Goal: Transaction & Acquisition: Obtain resource

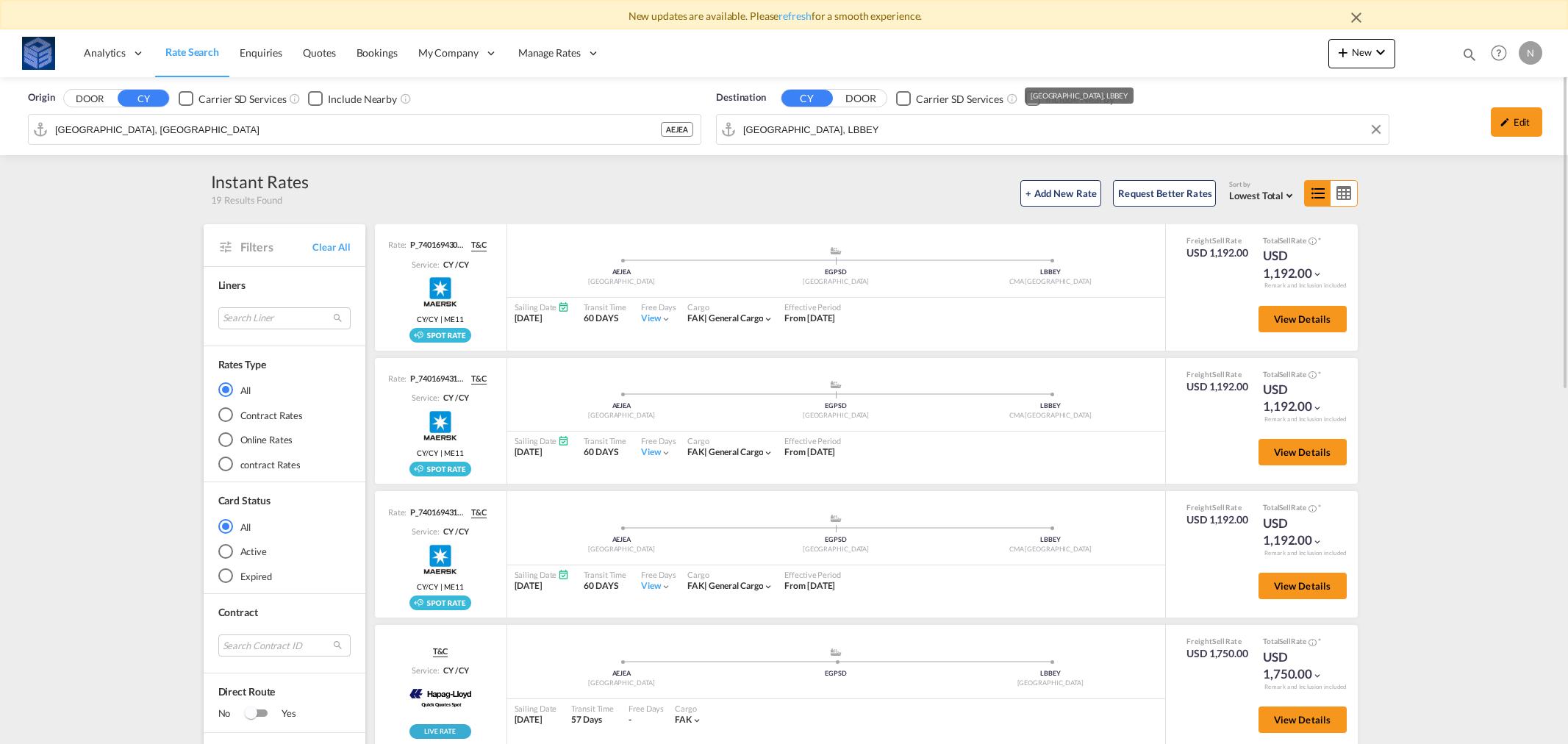
click at [828, 125] on input "[GEOGRAPHIC_DATA], LBBEY" at bounding box center [1062, 129] width 638 height 22
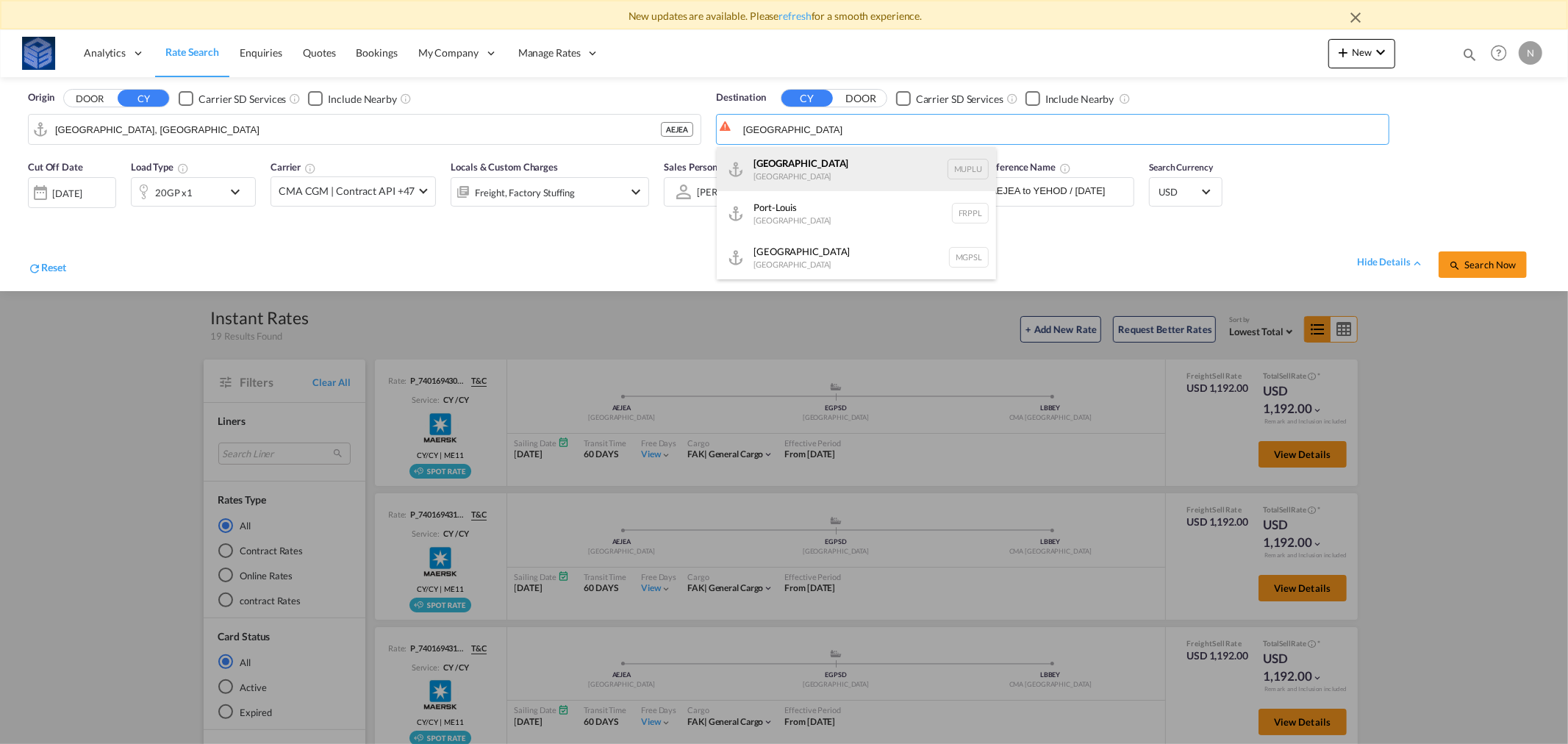
click at [812, 166] on div "[GEOGRAPHIC_DATA] [GEOGRAPHIC_DATA] [GEOGRAPHIC_DATA]" at bounding box center [856, 169] width 279 height 44
type input "[GEOGRAPHIC_DATA], MUPLU"
click at [228, 189] on md-icon "icon-chevron-down" at bounding box center [239, 191] width 25 height 18
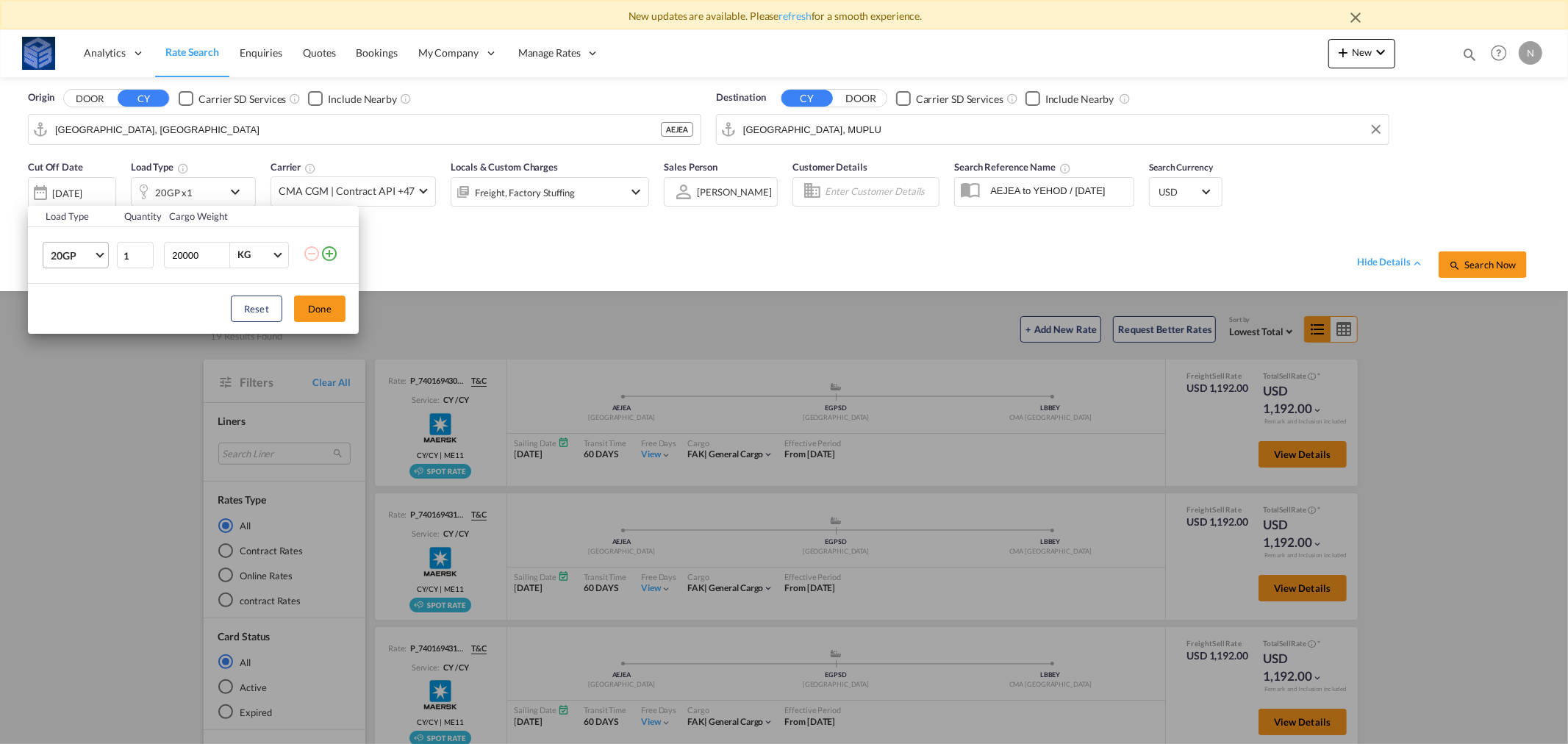
click at [84, 254] on span "20GP" at bounding box center [72, 255] width 43 height 15
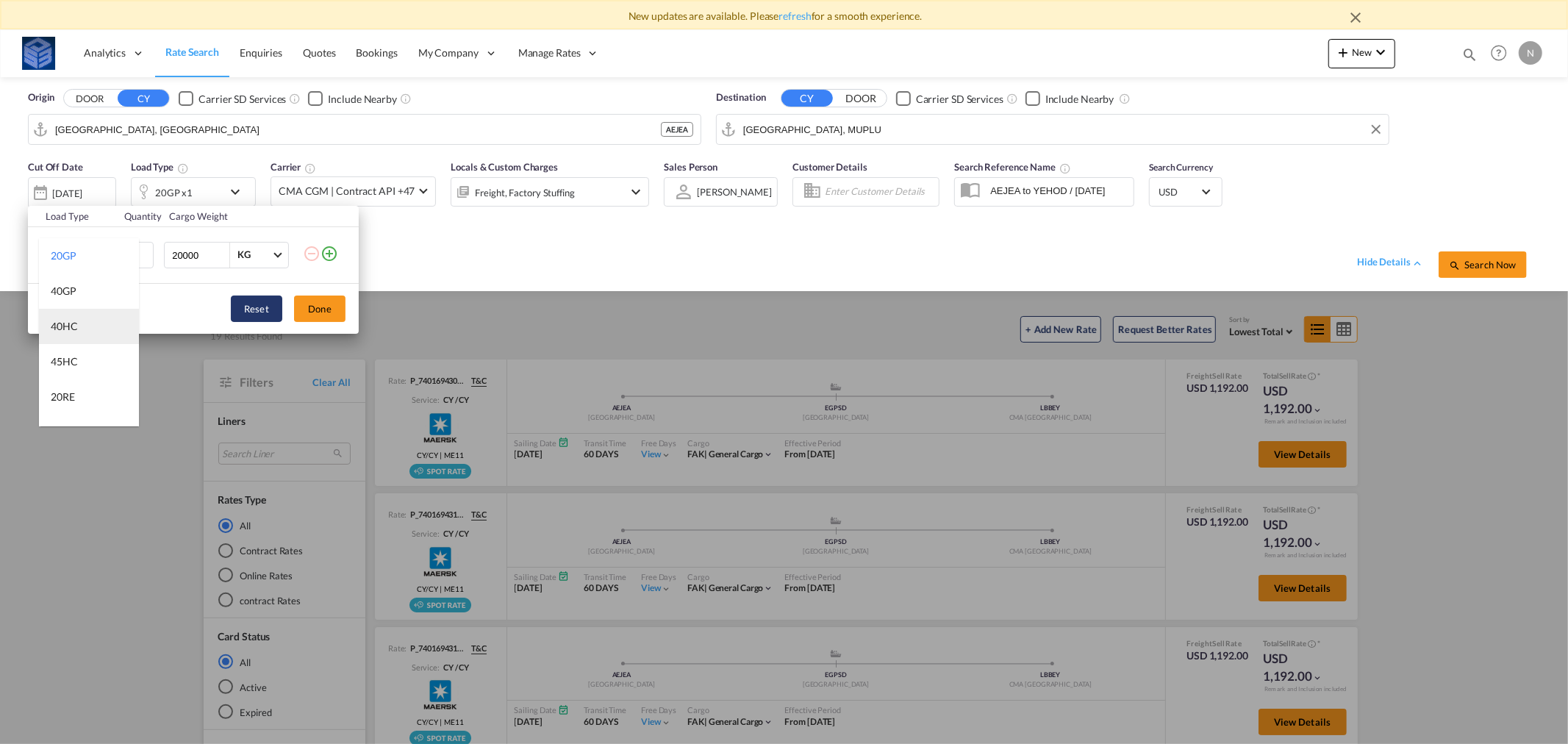
drag, startPoint x: 67, startPoint y: 327, endPoint x: 246, endPoint y: 309, distance: 179.9
click at [68, 326] on div "40HC" at bounding box center [64, 326] width 27 height 15
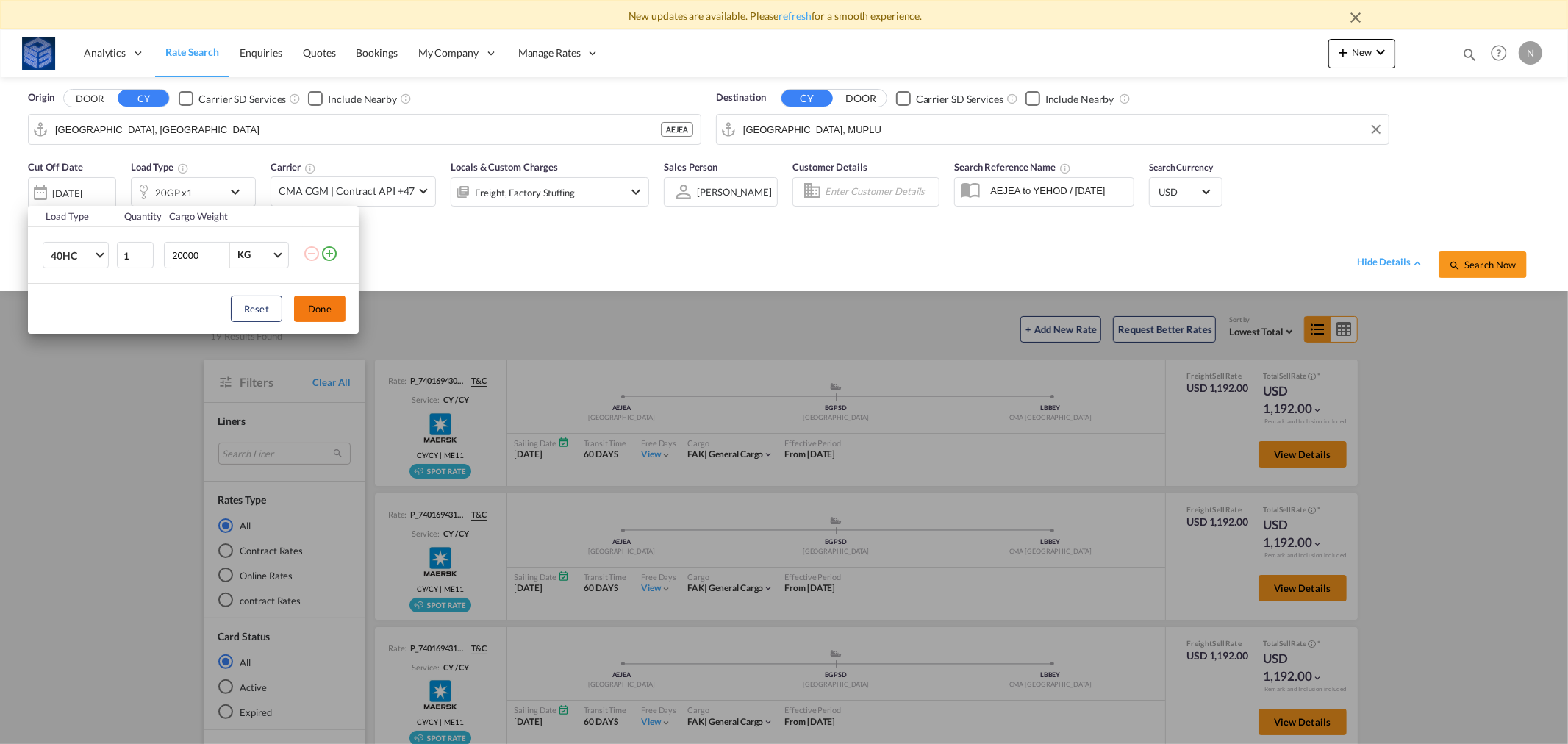
click at [332, 307] on button "Done" at bounding box center [320, 309] width 51 height 26
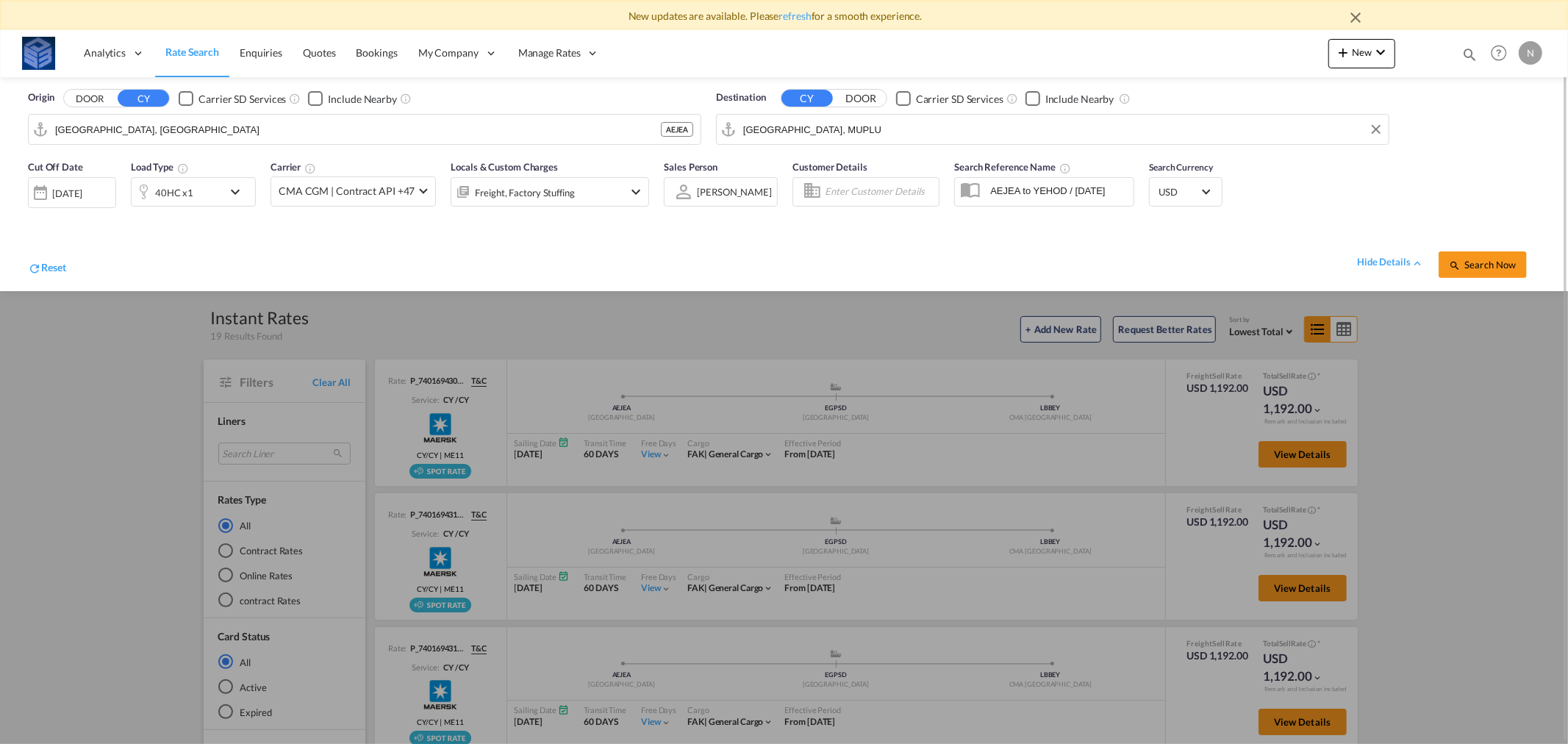
click at [53, 191] on div "[DATE]" at bounding box center [67, 193] width 30 height 13
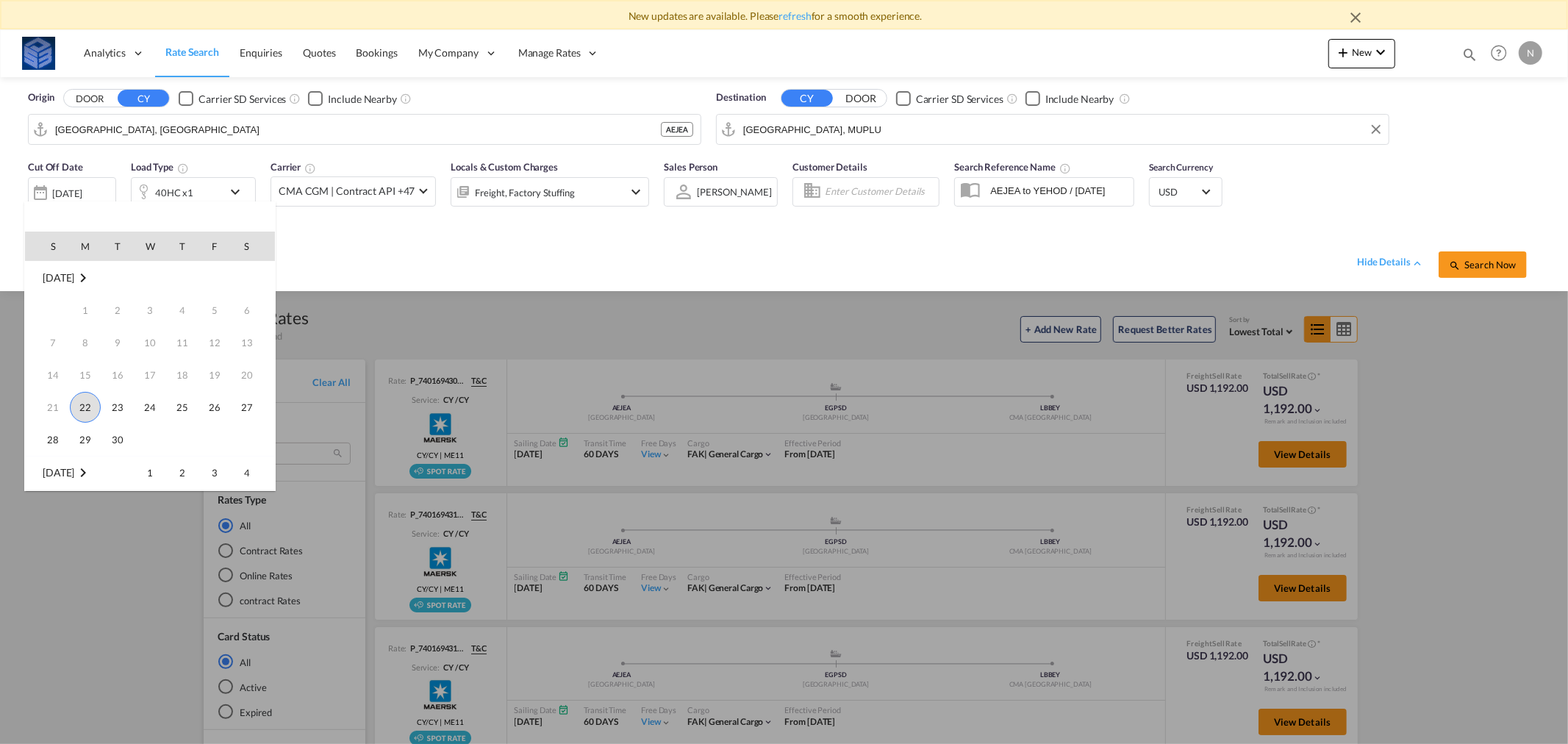
click at [84, 407] on span "22" at bounding box center [85, 407] width 31 height 31
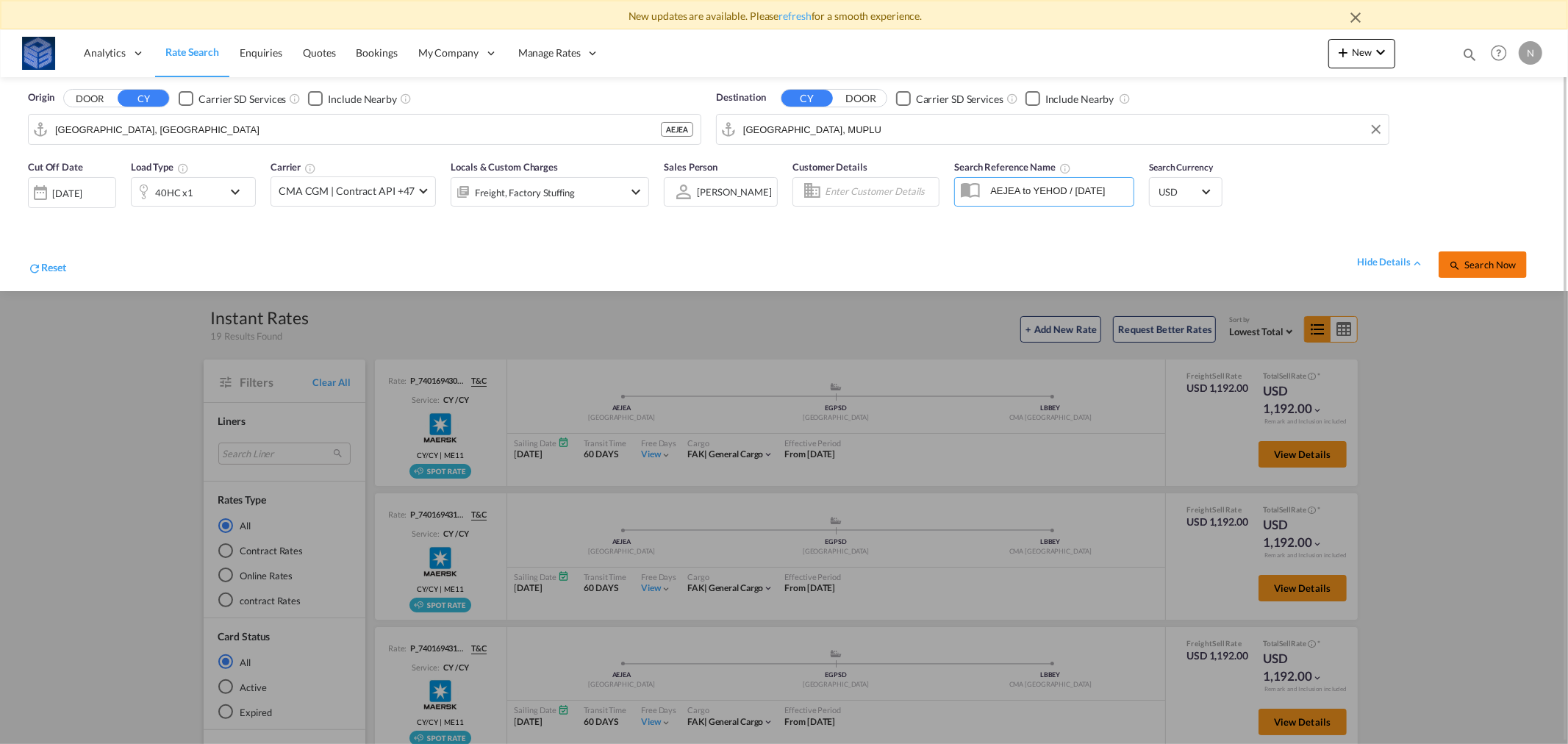
click at [1487, 262] on span "Search Now" at bounding box center [1482, 264] width 67 height 12
